Goal: Download file/media

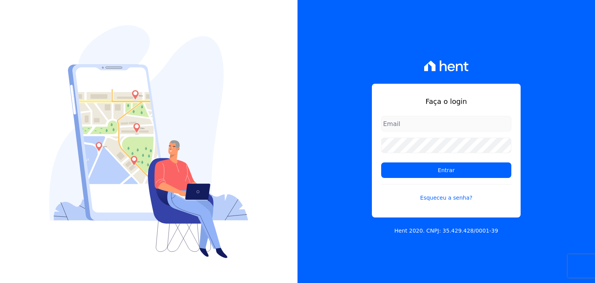
click at [415, 122] on input "email" at bounding box center [446, 123] width 130 height 15
type input "kelly.silva@construtoramgtec.com.br"
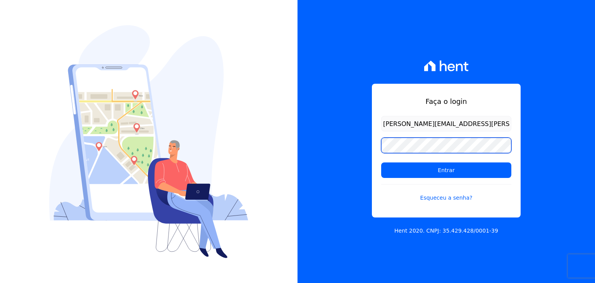
click at [381, 162] on input "Entrar" at bounding box center [446, 169] width 130 height 15
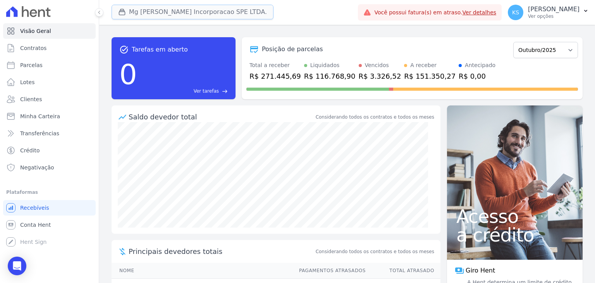
click at [207, 10] on button "Mg [PERSON_NAME] Incorporacao SPE LTDA." at bounding box center [193, 12] width 162 height 15
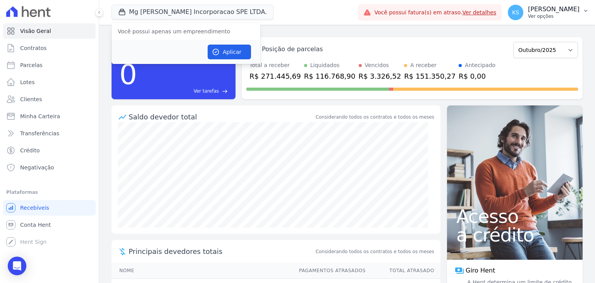
click at [573, 15] on p "Ver opções" at bounding box center [554, 16] width 52 height 6
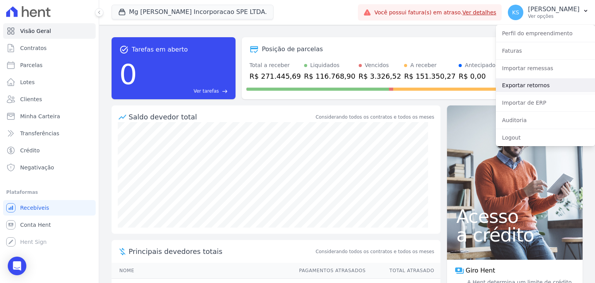
click at [534, 87] on link "Exportar retornos" at bounding box center [545, 85] width 99 height 14
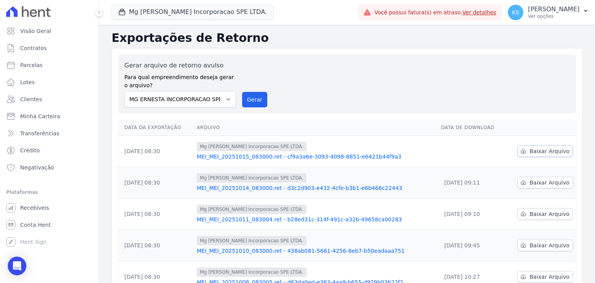
click at [540, 152] on span "Baixar Arquivo" at bounding box center [550, 151] width 40 height 8
